Goal: Check status

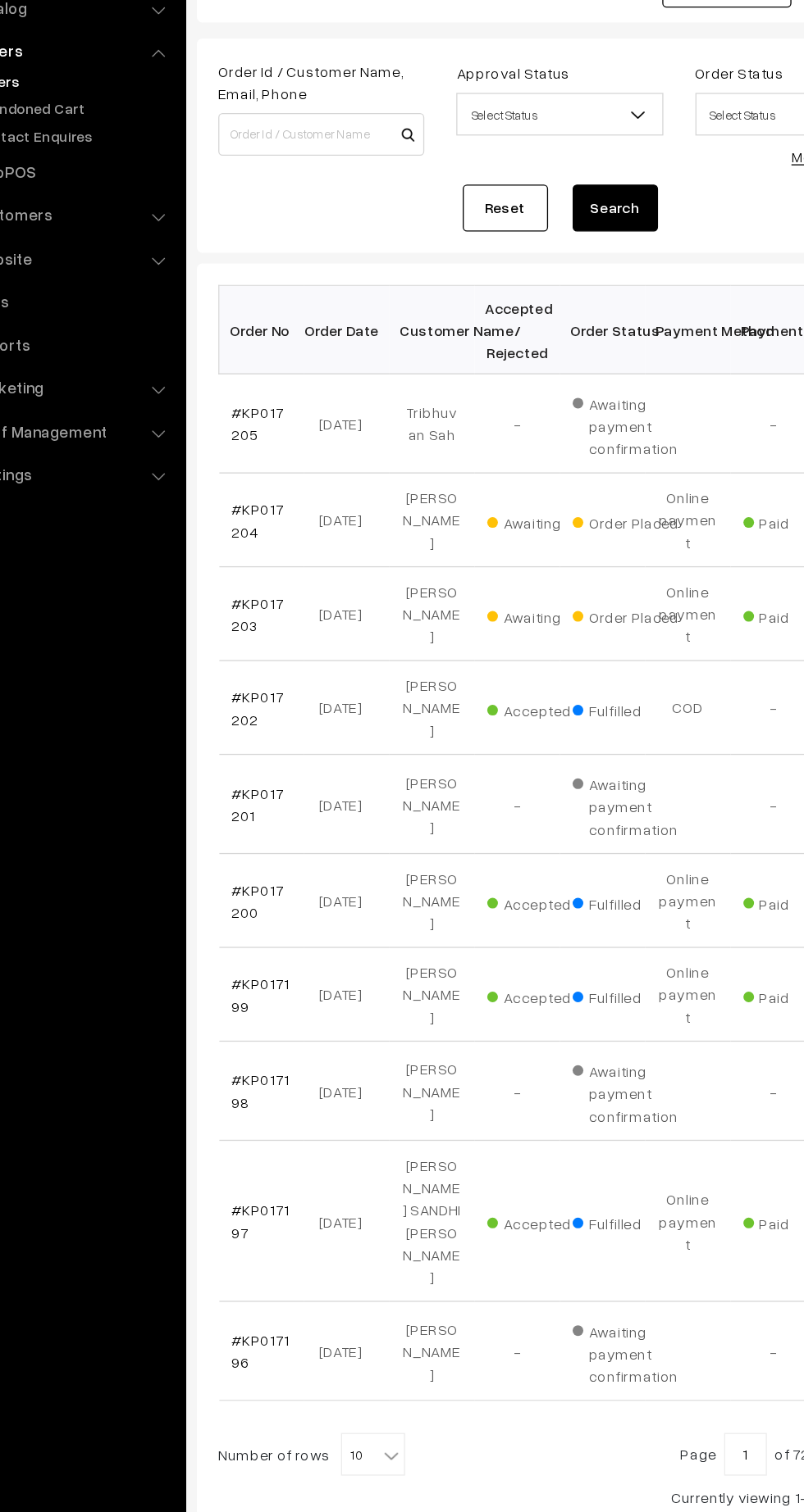
click at [261, 518] on link "#KP017204" at bounding box center [276, 520] width 40 height 32
